Goal: Information Seeking & Learning: Compare options

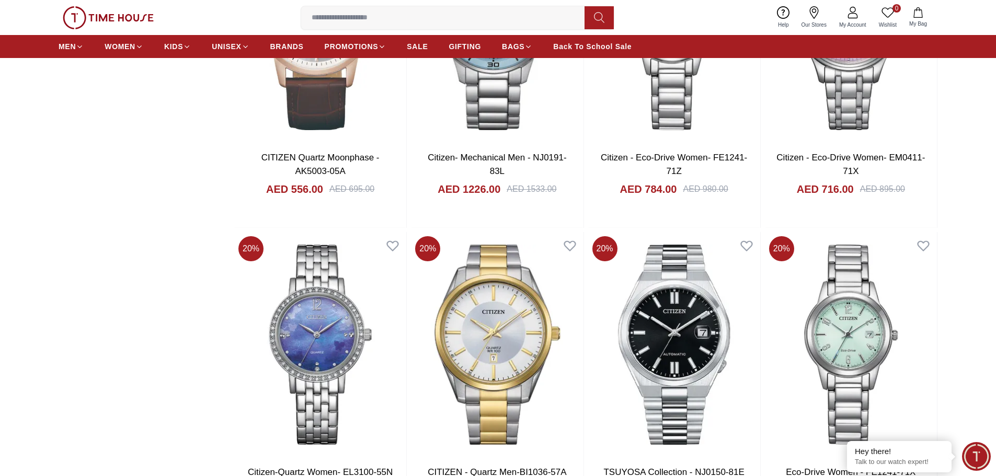
scroll to position [1777, 0]
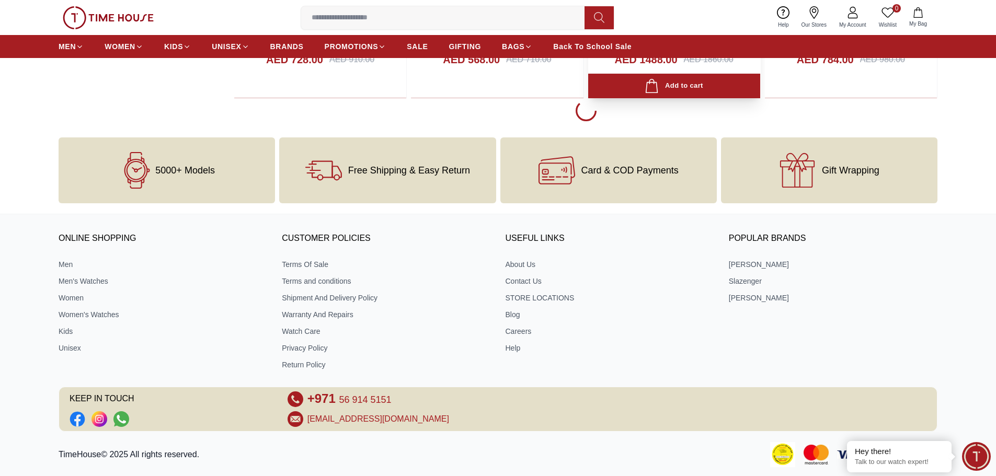
scroll to position [2038, 0]
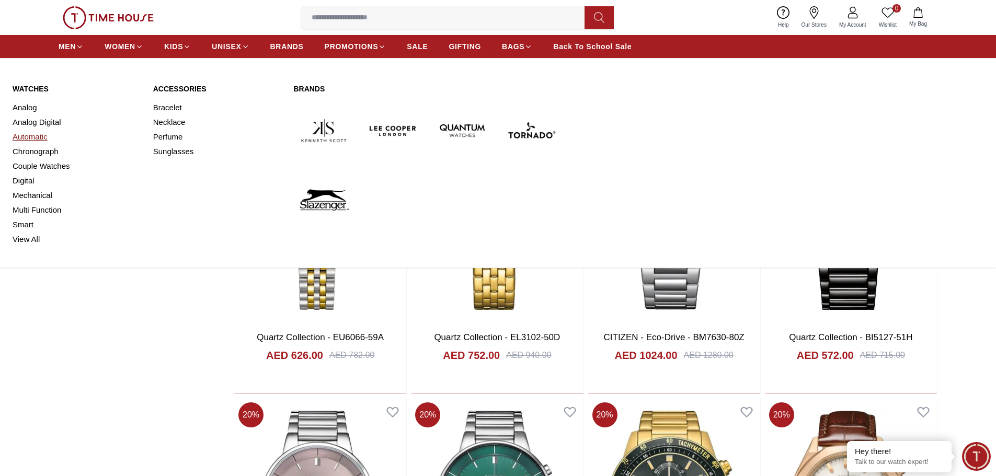
click at [38, 136] on link "Automatic" at bounding box center [77, 137] width 128 height 15
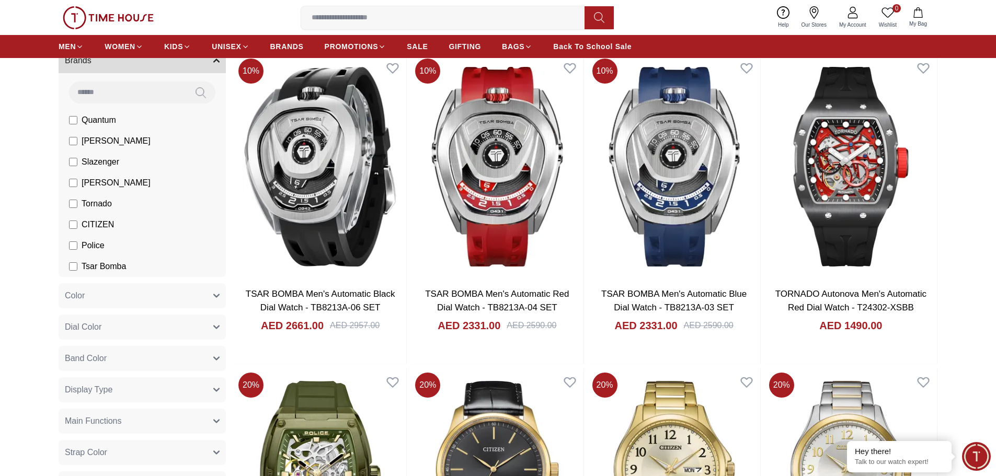
scroll to position [105, 0]
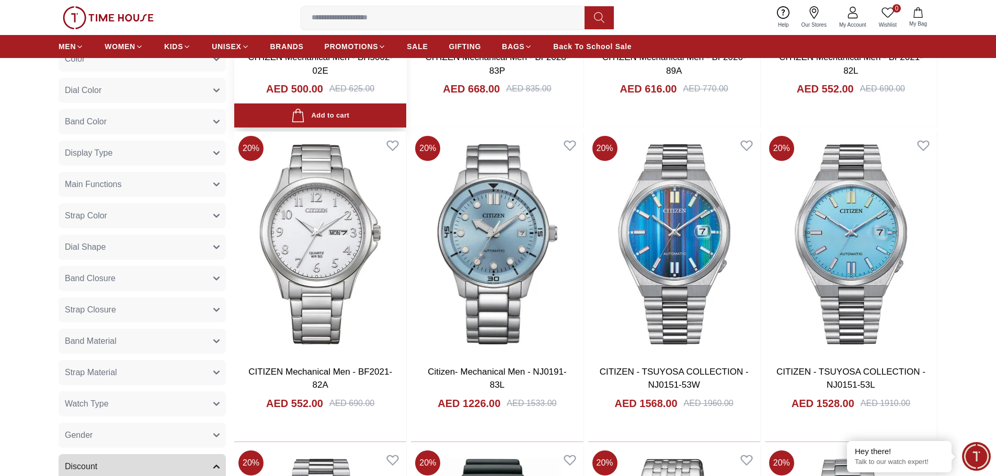
scroll to position [209, 0]
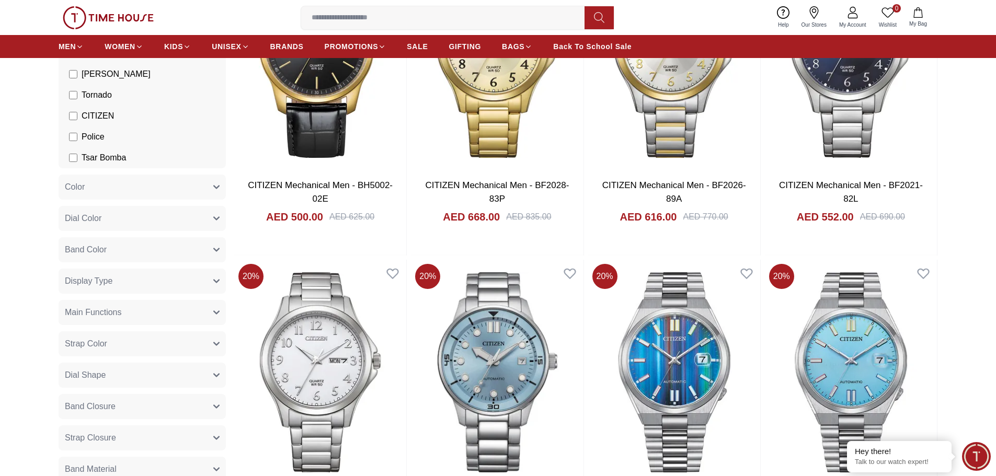
click at [70, 111] on label "CITIZEN" at bounding box center [91, 116] width 45 height 13
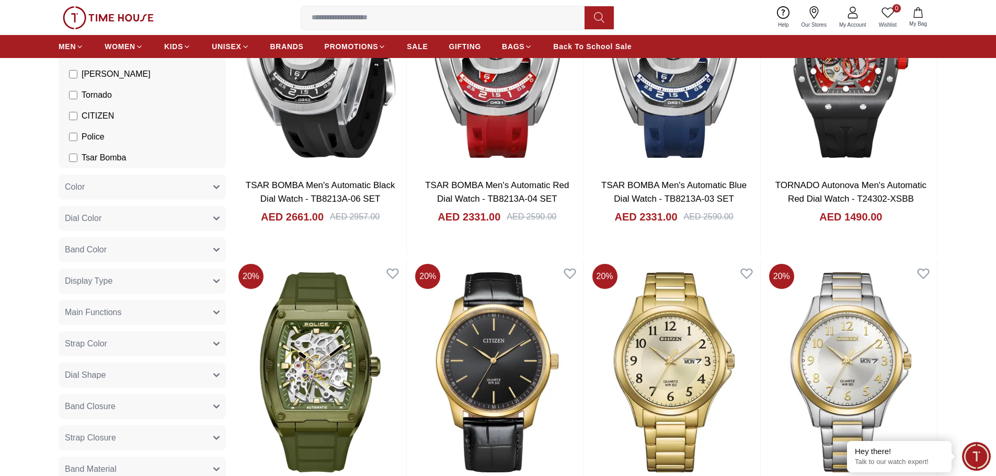
click at [115, 221] on button "Dial Color" at bounding box center [142, 218] width 167 height 25
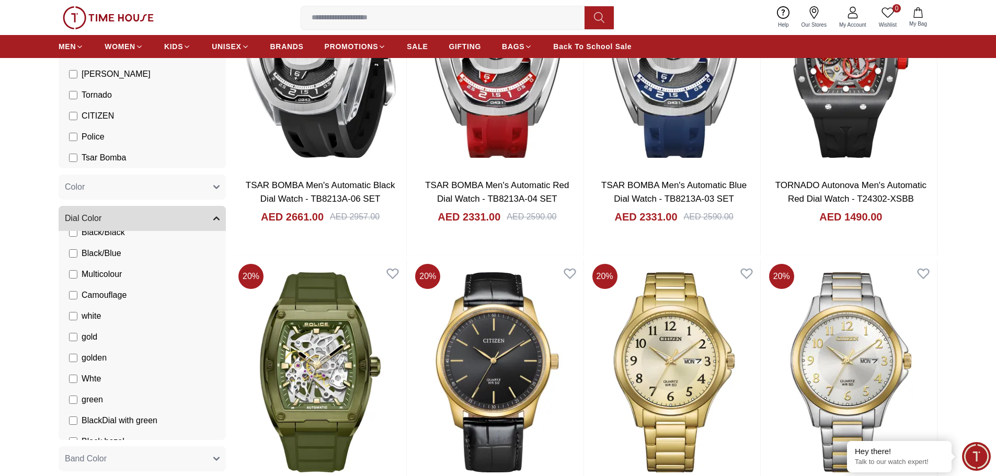
scroll to position [664, 0]
